Goal: Browse casually

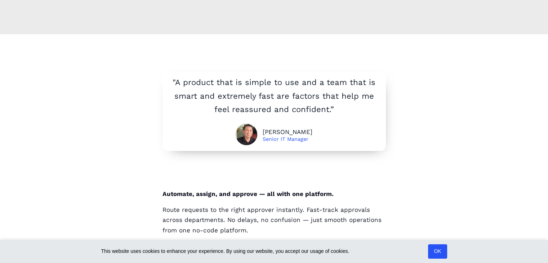
click at [439, 257] on link "OK" at bounding box center [437, 251] width 19 height 14
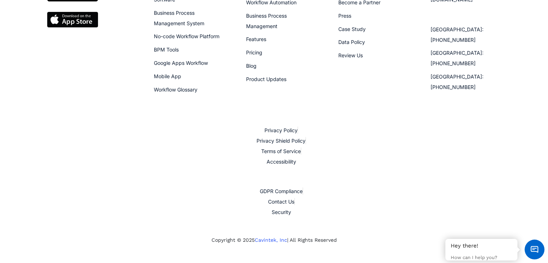
scroll to position [950, 0]
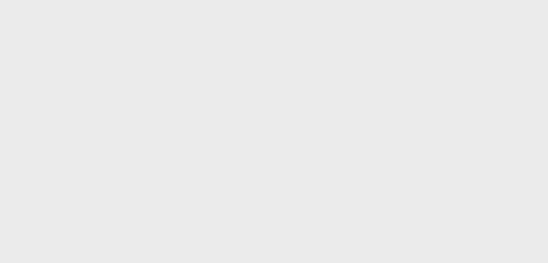
scroll to position [831, 0]
